Goal: Task Accomplishment & Management: Manage account settings

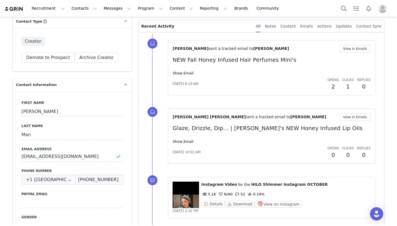
scroll to position [148, 0]
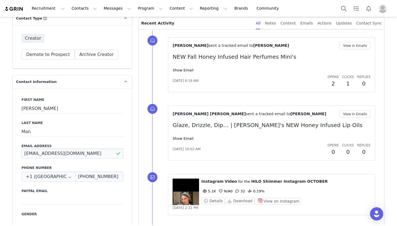
drag, startPoint x: 72, startPoint y: 154, endPoint x: 0, endPoint y: 153, distance: 72.4
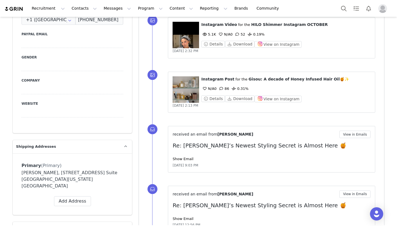
scroll to position [306, 0]
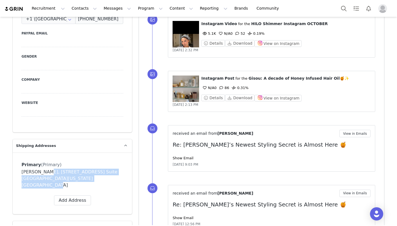
drag, startPoint x: 110, startPoint y: 180, endPoint x: 42, endPoint y: 172, distance: 67.9
click at [42, 172] on div "Nina Man, 601 Penhorn Ave. Suite 322807 Secaucus, New Jersey 07094 United States" at bounding box center [72, 179] width 102 height 20
copy div "601 Penhorn Ave. Suite 322807 Secaucus, New Jersey 07094 United States"
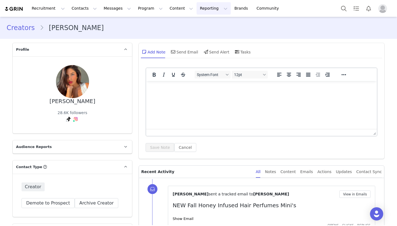
scroll to position [0, 0]
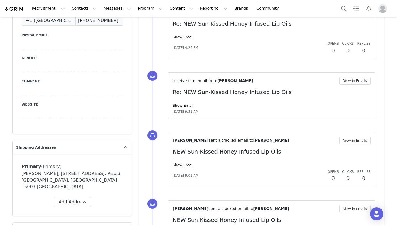
scroll to position [241, 0]
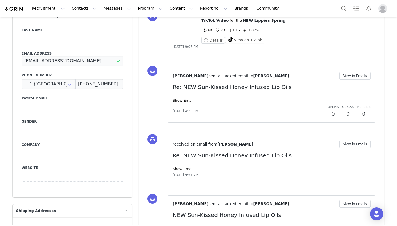
drag, startPoint x: 82, startPoint y: 60, endPoint x: 13, endPoint y: 59, distance: 68.3
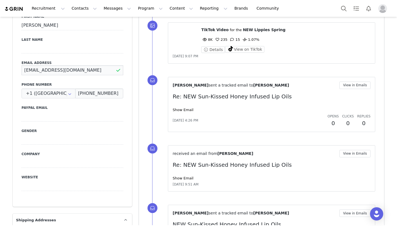
scroll to position [330, 0]
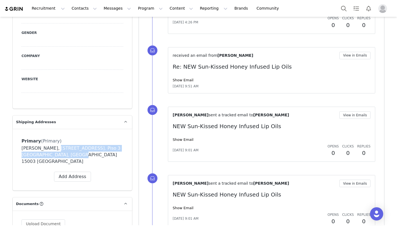
drag, startPoint x: 77, startPoint y: 156, endPoint x: 52, endPoint y: 149, distance: 26.6
click at [52, 149] on div "Marta Grande, Rua Nova 21. Piso 3 A coruña, A Coruña 15003 Spain" at bounding box center [72, 155] width 102 height 20
copy div "Rua Nova 21. Piso 3 A coruña, A Coruña 15003 Spain"
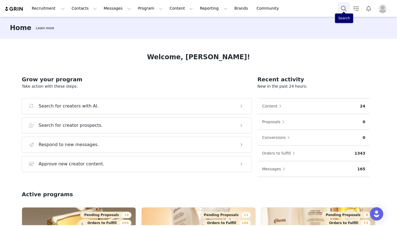
click at [343, 10] on button "Search" at bounding box center [343, 8] width 12 height 12
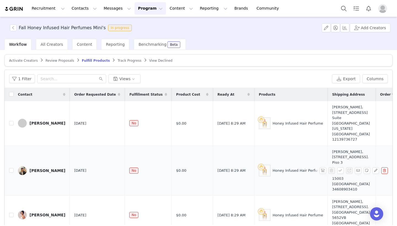
scroll to position [28, 0]
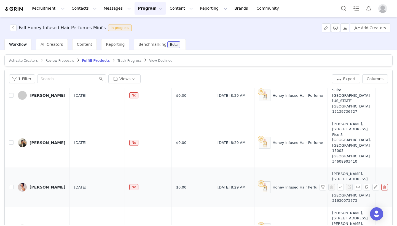
click at [51, 185] on div "[PERSON_NAME]" at bounding box center [47, 187] width 36 height 4
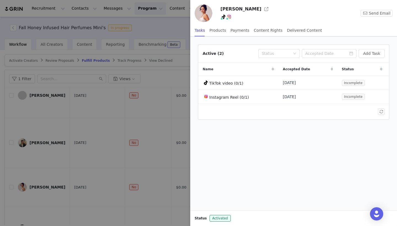
click at [137, 97] on div at bounding box center [198, 113] width 397 height 226
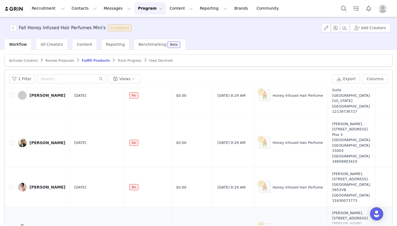
click at [47, 226] on div "Grace Gowlett" at bounding box center [47, 229] width 36 height 4
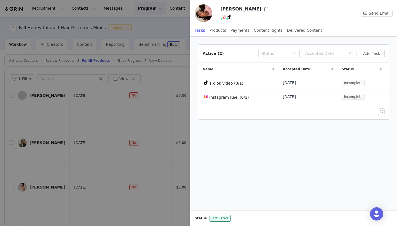
click at [92, 147] on div at bounding box center [198, 113] width 397 height 226
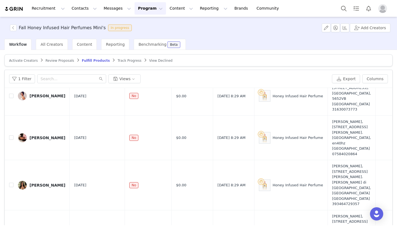
scroll to position [128, 0]
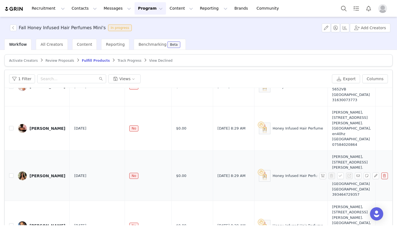
click at [50, 174] on div "Jennifer Pavesi" at bounding box center [47, 176] width 36 height 4
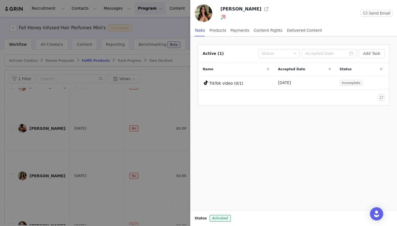
click at [117, 106] on div at bounding box center [198, 113] width 397 height 226
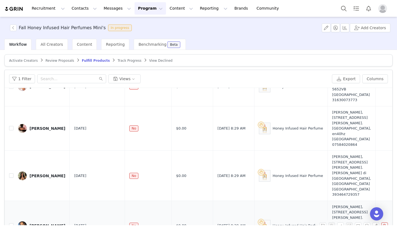
click at [44, 223] on div "Farah Khalifeh" at bounding box center [47, 225] width 36 height 4
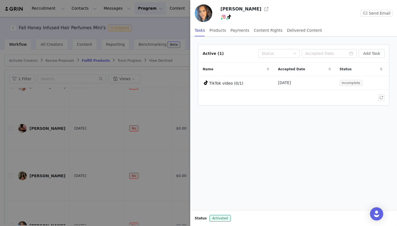
click at [122, 151] on div at bounding box center [198, 113] width 397 height 226
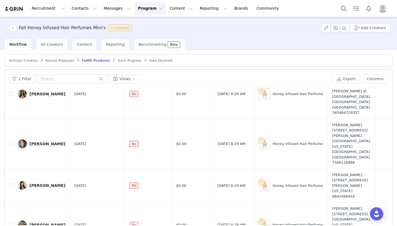
scroll to position [217, 0]
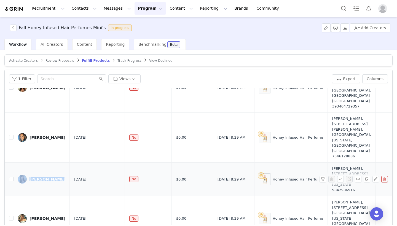
click at [42, 177] on div "Marisa Lopez" at bounding box center [47, 179] width 36 height 4
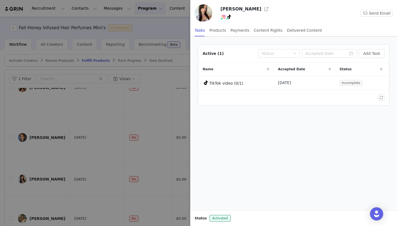
click at [108, 149] on div at bounding box center [198, 113] width 397 height 226
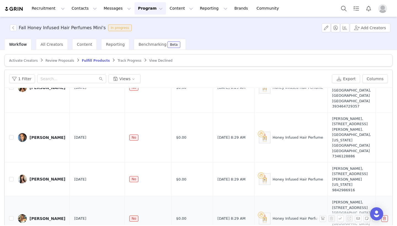
click at [57, 216] on div "Samantha Mueller" at bounding box center [47, 218] width 36 height 4
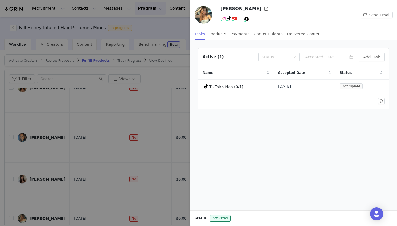
click at [89, 144] on div at bounding box center [198, 113] width 397 height 226
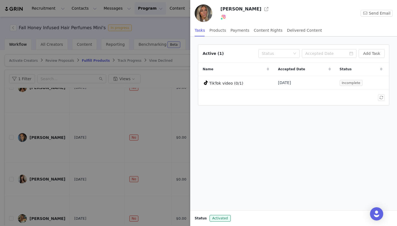
click at [98, 144] on div at bounding box center [198, 113] width 397 height 226
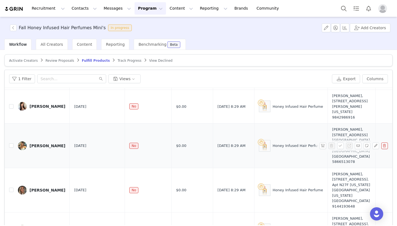
scroll to position [310, 0]
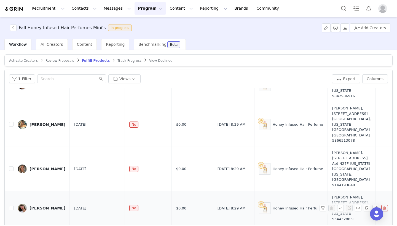
click at [33, 204] on link "Daphne" at bounding box center [41, 208] width 47 height 9
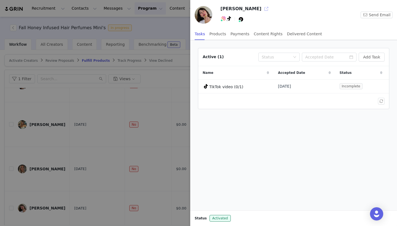
click at [262, 7] on button "button" at bounding box center [266, 8] width 9 height 9
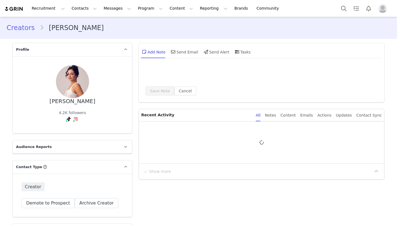
type input "+1 ([GEOGRAPHIC_DATA])"
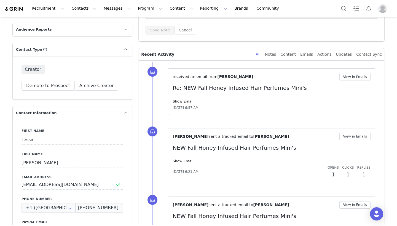
scroll to position [177, 0]
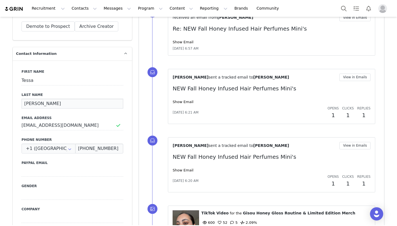
drag, startPoint x: 55, startPoint y: 105, endPoint x: 32, endPoint y: 106, distance: 23.1
click at [61, 104] on input "van Kersbergen" at bounding box center [72, 104] width 102 height 10
drag, startPoint x: 83, startPoint y: 126, endPoint x: 0, endPoint y: 125, distance: 83.2
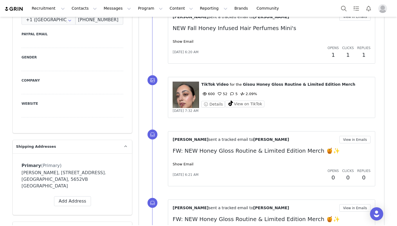
scroll to position [339, 0]
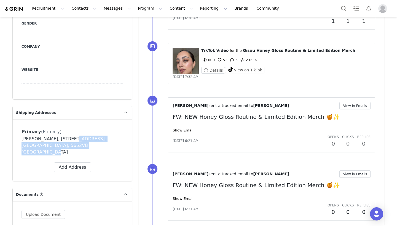
drag, startPoint x: 94, startPoint y: 146, endPoint x: 66, endPoint y: 139, distance: 28.5
click at [66, 139] on div "Tessa van Kersbergen, Schultinghstraat 49. Eindhoven, 5652VB Netherlands" at bounding box center [72, 146] width 102 height 20
copy div "Schultinghstraat 49. Eindhoven, 5652VB Netherlands"
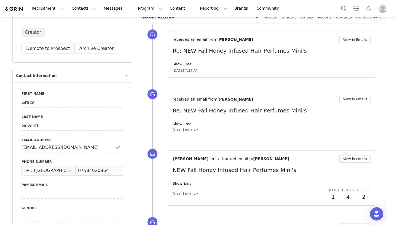
scroll to position [155, 0]
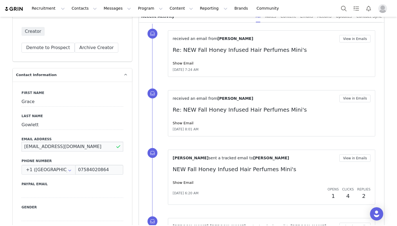
drag, startPoint x: 83, startPoint y: 147, endPoint x: 0, endPoint y: 147, distance: 82.6
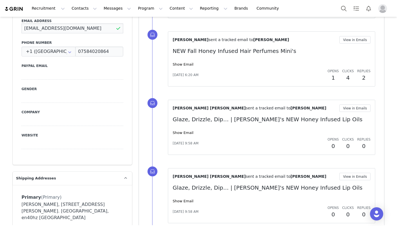
scroll to position [297, 0]
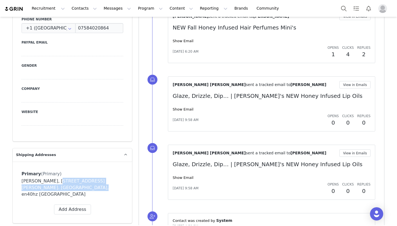
drag, startPoint x: 79, startPoint y: 190, endPoint x: 53, endPoint y: 182, distance: 26.6
click at [53, 182] on div "Grace Gowlett, 29 kingwell road. london, en40hz United Kingdom" at bounding box center [72, 188] width 102 height 20
copy div "29 kingwell road. london, en40hz United Kingdom"
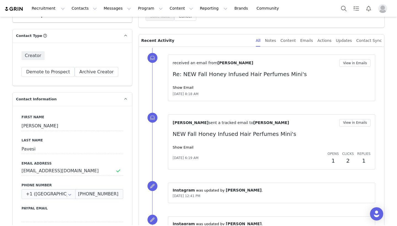
scroll to position [181, 0]
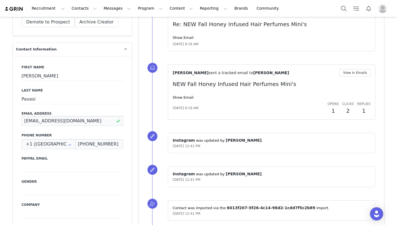
drag, startPoint x: 82, startPoint y: 119, endPoint x: 12, endPoint y: 121, distance: 70.0
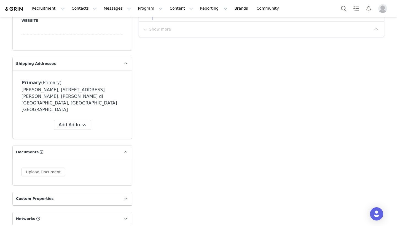
scroll to position [441, 0]
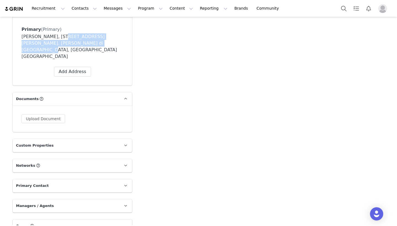
drag, startPoint x: 80, startPoint y: 42, endPoint x: 54, endPoint y: 38, distance: 26.9
click at [54, 38] on div "Jennifer Pavesi, Via Ippolito Nievo 4. Terzo di Aquileia, Udine 33050 Italy" at bounding box center [72, 46] width 102 height 26
copy div "Via Ippolito Nievo 4. Terzo di Aquileia, Udine 33050 Italy"
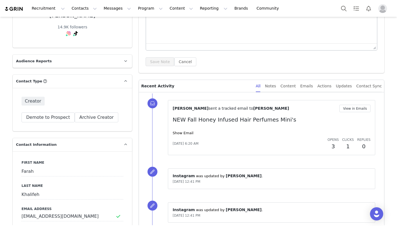
scroll to position [88, 0]
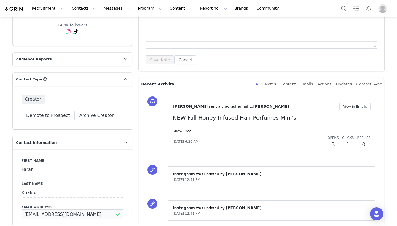
drag, startPoint x: 74, startPoint y: 216, endPoint x: 15, endPoint y: 216, distance: 58.7
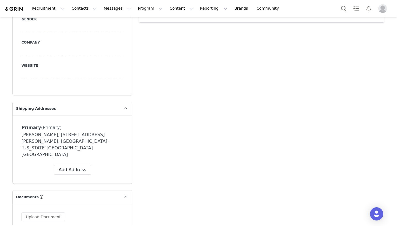
scroll to position [345, 0]
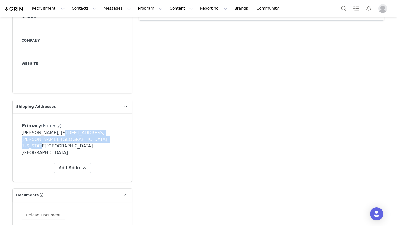
drag, startPoint x: 91, startPoint y: 142, endPoint x: 52, endPoint y: 134, distance: 39.4
click at [52, 134] on div "Farah Khalifeh, 4886 Maddie Lane. Dearborn, Michigan 48126 United States" at bounding box center [72, 142] width 102 height 26
copy div "4886 Maddie Lane. Dearborn, Michigan 48126 United States"
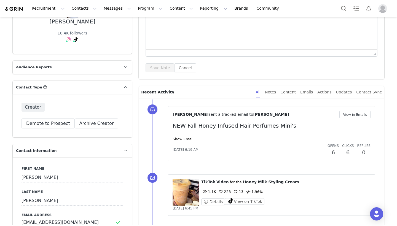
scroll to position [111, 0]
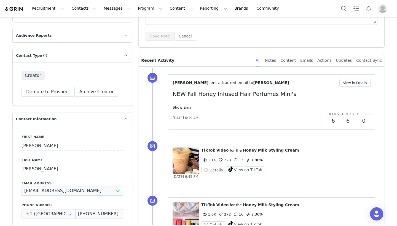
drag, startPoint x: 83, startPoint y: 191, endPoint x: 0, endPoint y: 190, distance: 83.2
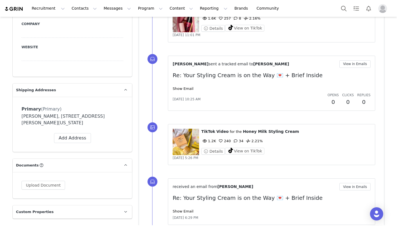
drag, startPoint x: 94, startPoint y: 125, endPoint x: 51, endPoint y: 116, distance: 43.6
click at [51, 116] on div "Marisa Lopez, 6825 Woodtrace Dr. Wendell, North Carolina 27591 United States" at bounding box center [72, 119] width 102 height 13
copy div "6825 Woodtrace Dr. Wendell, North Carolina 27591 United States"
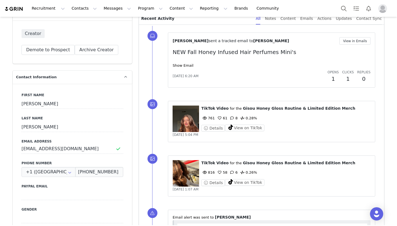
scroll to position [187, 0]
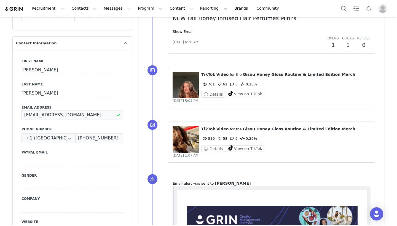
drag, startPoint x: 83, startPoint y: 118, endPoint x: 0, endPoint y: 118, distance: 83.5
drag, startPoint x: 73, startPoint y: 115, endPoint x: 6, endPoint y: 115, distance: 67.8
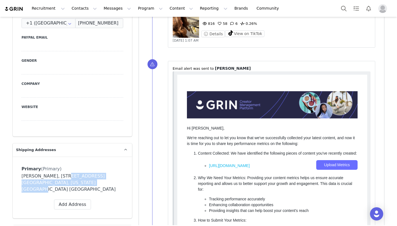
drag, startPoint x: 97, startPoint y: 183, endPoint x: 59, endPoint y: 177, distance: 38.5
click at [59, 177] on div "Samantha Mueller, 10234 Lambs Rd. Wales, Michigan 48027 United States" at bounding box center [72, 183] width 102 height 20
copy div "10234 Lambs Rd. Wales, Michigan 48027 United States"
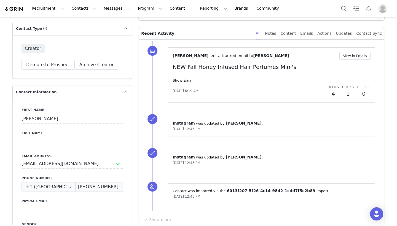
scroll to position [139, 0]
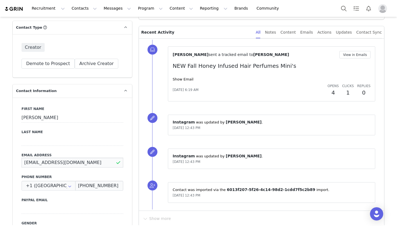
drag, startPoint x: 86, startPoint y: 164, endPoint x: 15, endPoint y: 160, distance: 71.8
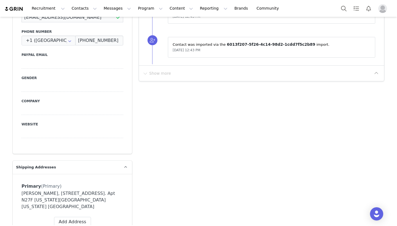
scroll to position [282, 0]
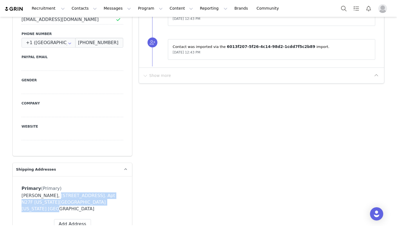
drag, startPoint x: 97, startPoint y: 203, endPoint x: 49, endPoint y: 195, distance: 49.1
click at [49, 195] on div "Jess Bristow, 401 East 34th Street. Apt N27F new york, New York 10016 United St…" at bounding box center [72, 202] width 102 height 20
copy div "401 East 34th Street. Apt N27F new york, New York 10016 United States"
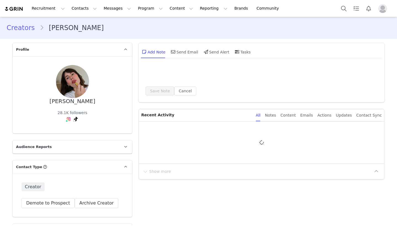
type input "+1 ([GEOGRAPHIC_DATA])"
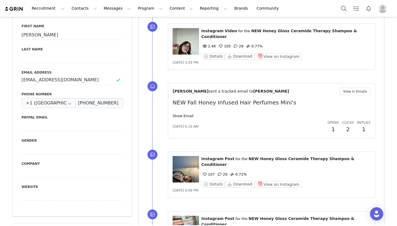
scroll to position [223, 0]
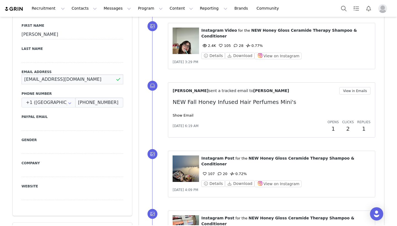
drag, startPoint x: 82, startPoint y: 77, endPoint x: 0, endPoint y: 76, distance: 82.4
drag, startPoint x: 87, startPoint y: 80, endPoint x: 9, endPoint y: 80, distance: 77.4
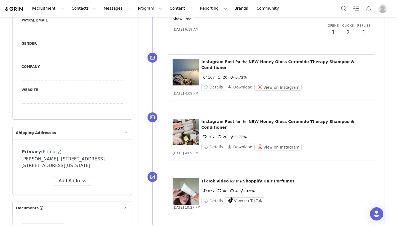
scroll to position [181, 0]
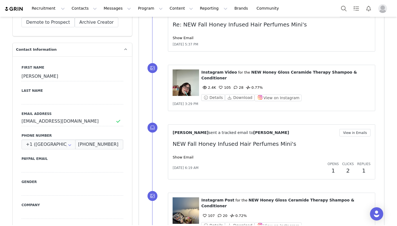
click at [107, 184] on div "Gender" at bounding box center [72, 187] width 102 height 16
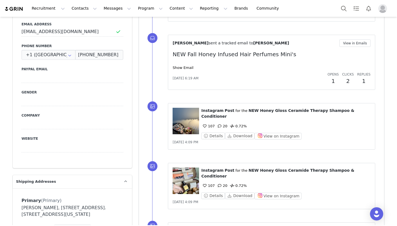
scroll to position [346, 0]
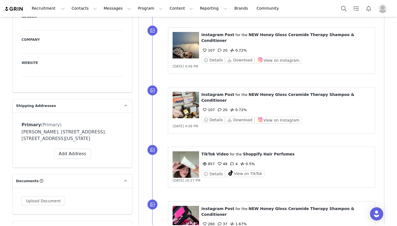
drag, startPoint x: 118, startPoint y: 139, endPoint x: 61, endPoint y: 131, distance: 57.6
click at [61, 131] on div "Daphne sotomayor, 8275 commerce way. apt 3409 miami lakes, Florida 33016 United…" at bounding box center [72, 135] width 102 height 13
copy div "8275 commerce way. apt 3409 miami lakes, Florida 33016 United States"
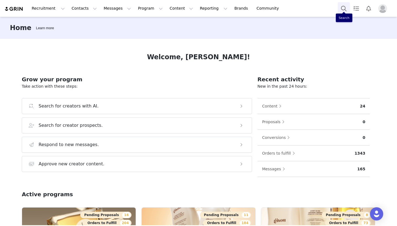
click at [342, 10] on button "Search" at bounding box center [343, 8] width 12 height 12
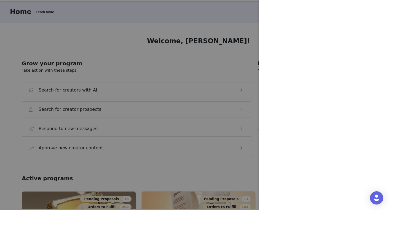
click at [218, 81] on div at bounding box center [198, 113] width 397 height 226
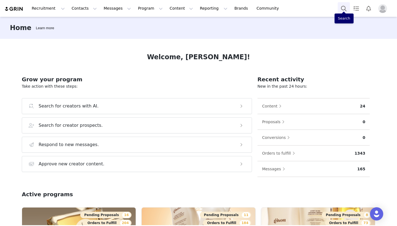
click at [347, 4] on button "Search" at bounding box center [343, 8] width 12 height 12
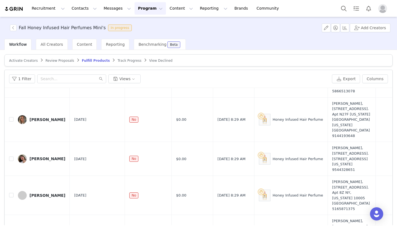
scroll to position [347, 0]
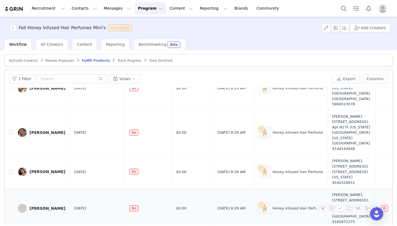
click at [50, 206] on div "Julia Tricarico" at bounding box center [47, 208] width 36 height 4
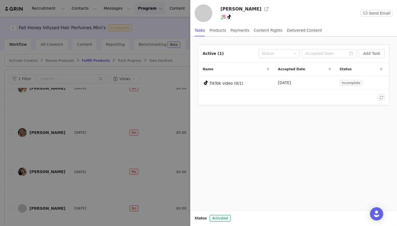
click at [74, 136] on div at bounding box center [198, 113] width 397 height 226
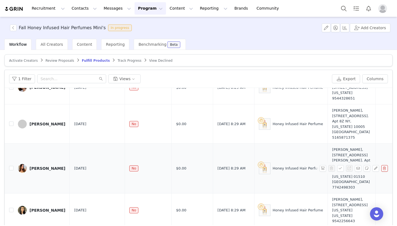
scroll to position [434, 0]
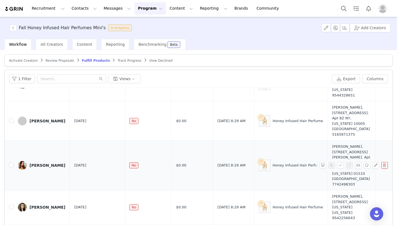
click at [37, 163] on div "[PERSON_NAME]" at bounding box center [47, 165] width 36 height 4
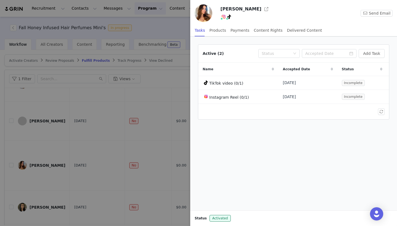
click at [121, 93] on div at bounding box center [198, 113] width 397 height 226
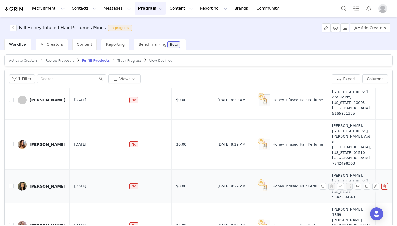
scroll to position [459, 0]
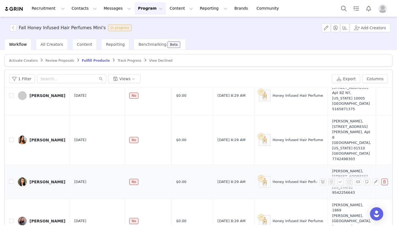
click at [36, 180] on div "[PERSON_NAME]" at bounding box center [47, 182] width 36 height 4
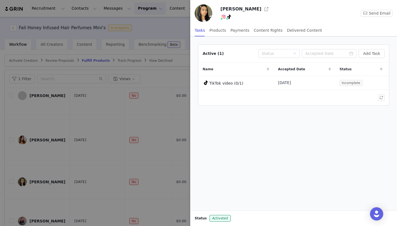
click at [146, 98] on div at bounding box center [198, 113] width 397 height 226
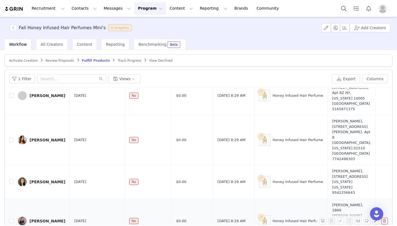
click at [43, 217] on link "[PERSON_NAME]" at bounding box center [41, 221] width 47 height 9
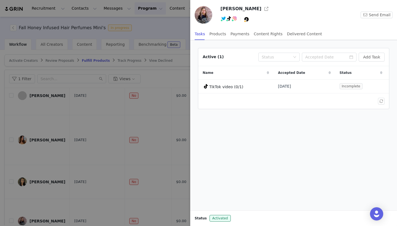
click at [146, 67] on div at bounding box center [198, 113] width 397 height 226
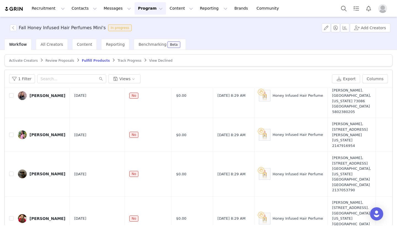
scroll to position [586, 0]
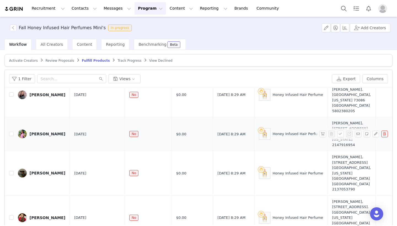
click at [56, 132] on div "[PERSON_NAME]" at bounding box center [47, 134] width 36 height 4
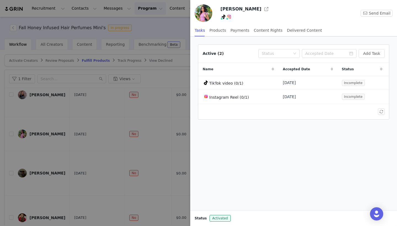
click at [148, 121] on div at bounding box center [198, 113] width 397 height 226
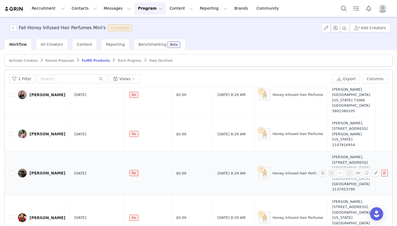
click at [51, 171] on div "Yvette Hernandz" at bounding box center [47, 173] width 36 height 4
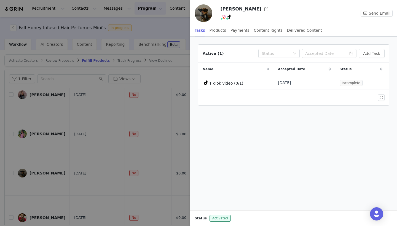
click at [116, 123] on div at bounding box center [198, 113] width 397 height 226
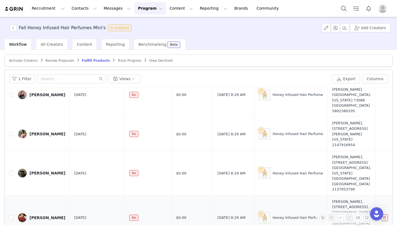
click at [39, 215] on div "[PERSON_NAME]" at bounding box center [47, 217] width 36 height 4
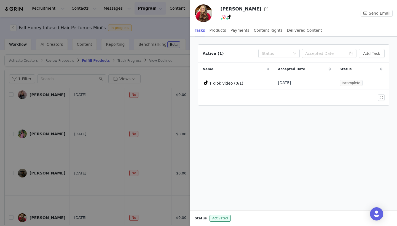
click at [118, 86] on div at bounding box center [198, 113] width 397 height 226
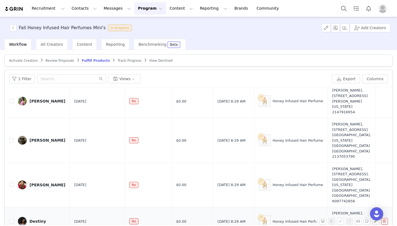
scroll to position [618, 0]
click at [40, 217] on link "Destiny" at bounding box center [41, 221] width 47 height 9
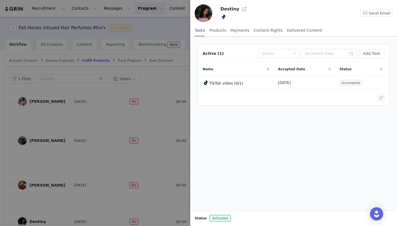
click at [120, 140] on div at bounding box center [198, 113] width 397 height 226
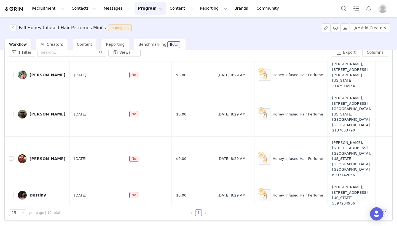
scroll to position [26, 0]
click at [53, 226] on div "Elizabeth Spencer" at bounding box center [47, 229] width 36 height 4
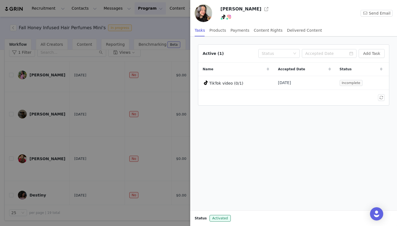
click at [164, 86] on div at bounding box center [198, 113] width 397 height 226
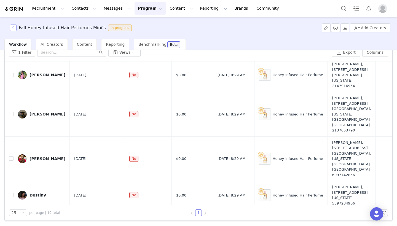
click at [16, 28] on button "button" at bounding box center [13, 28] width 7 height 7
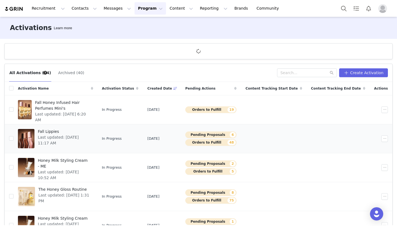
click at [48, 130] on span "Fall Lippies" at bounding box center [64, 132] width 52 height 6
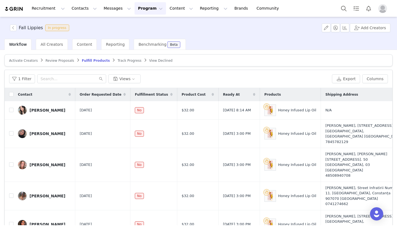
click at [59, 63] on div "Review Proposals" at bounding box center [59, 60] width 29 height 4
click at [56, 60] on span "Review Proposals" at bounding box center [59, 61] width 29 height 4
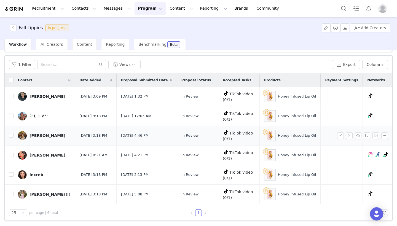
scroll to position [14, 0]
click at [53, 192] on div "TATUM TUTT!!!" at bounding box center [49, 194] width 41 height 4
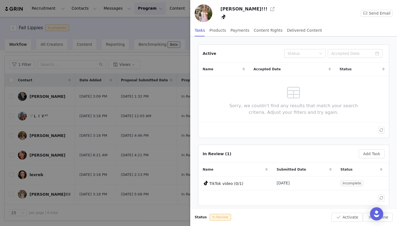
click at [144, 132] on div at bounding box center [198, 113] width 397 height 226
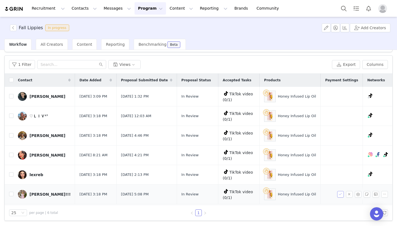
click at [342, 191] on button "button" at bounding box center [340, 194] width 7 height 7
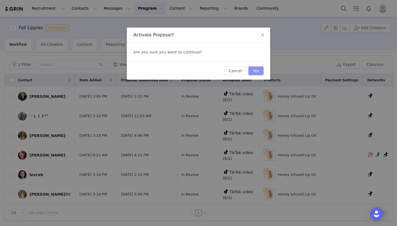
click at [257, 72] on button "Yes" at bounding box center [255, 70] width 15 height 9
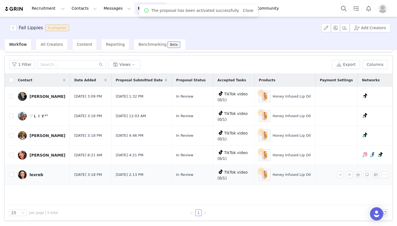
click at [37, 175] on div "lexreb" at bounding box center [36, 174] width 14 height 4
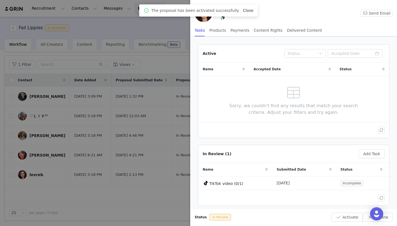
click at [247, 10] on link "Close" at bounding box center [248, 10] width 10 height 4
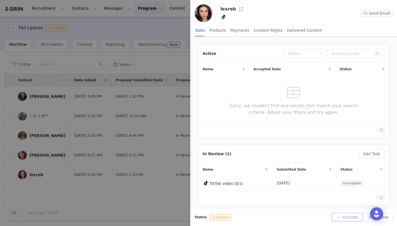
click at [353, 217] on button "Activate" at bounding box center [346, 217] width 31 height 9
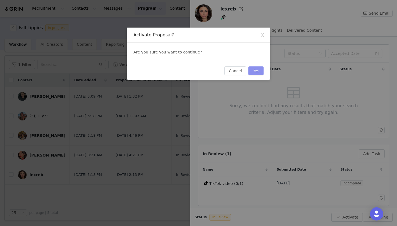
click at [254, 71] on button "Yes" at bounding box center [255, 70] width 15 height 9
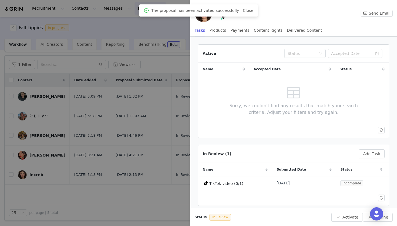
click at [102, 120] on div at bounding box center [198, 113] width 397 height 226
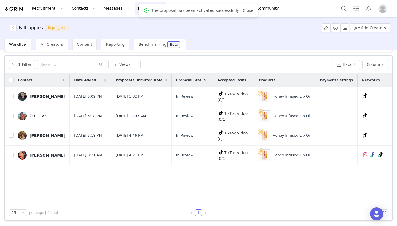
click at [38, 153] on div "Mariana" at bounding box center [47, 155] width 36 height 4
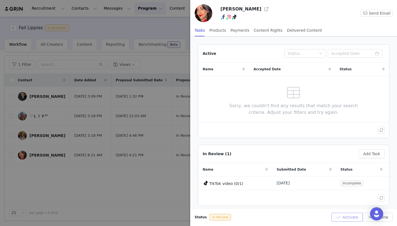
click at [343, 221] on button "Activate" at bounding box center [346, 217] width 31 height 9
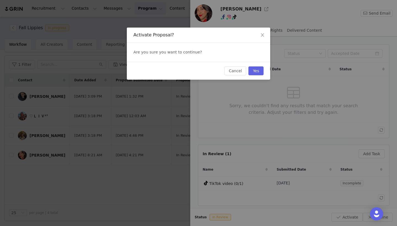
click at [255, 65] on div "Cancel Yes" at bounding box center [198, 71] width 143 height 18
click at [256, 70] on button "Yes" at bounding box center [255, 70] width 15 height 9
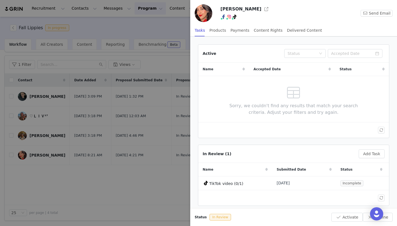
click at [137, 162] on div at bounding box center [198, 113] width 397 height 226
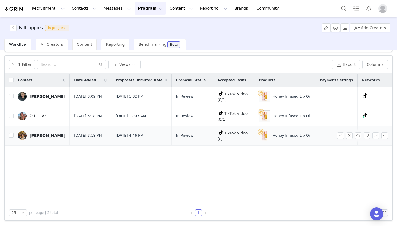
click at [50, 134] on div "Veronica Zhu" at bounding box center [47, 135] width 36 height 4
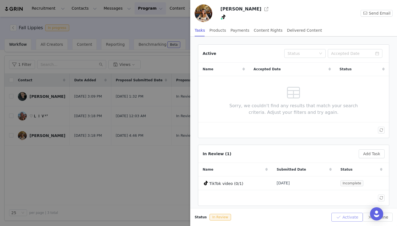
click at [341, 216] on button "Activate" at bounding box center [346, 217] width 31 height 9
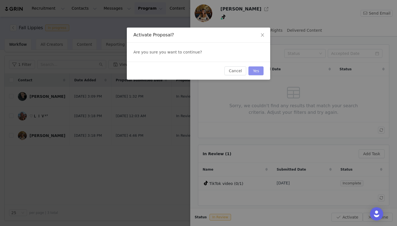
click at [254, 71] on button "Yes" at bounding box center [255, 70] width 15 height 9
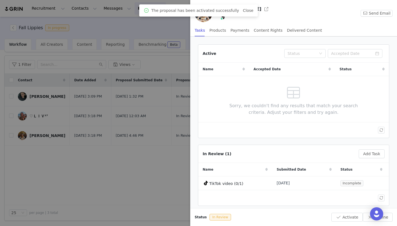
click at [106, 174] on div at bounding box center [198, 113] width 397 height 226
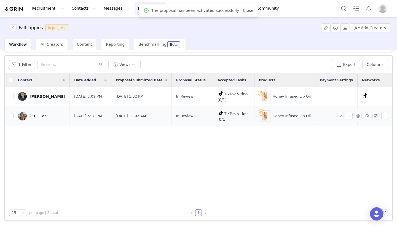
click at [43, 117] on div "♡ＬＩＶ¹⁷" at bounding box center [38, 116] width 18 height 4
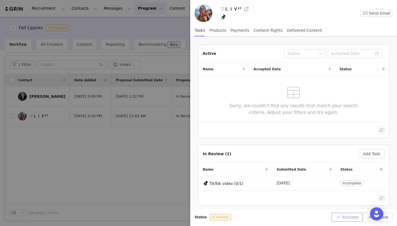
click at [347, 220] on button "Activate" at bounding box center [346, 217] width 31 height 9
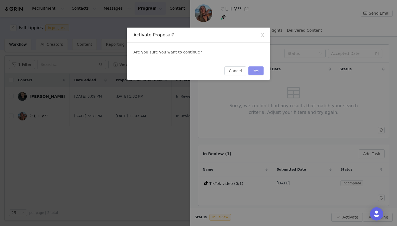
click at [252, 69] on button "Yes" at bounding box center [255, 70] width 15 height 9
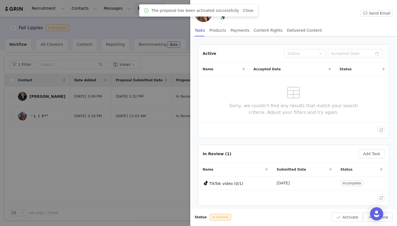
click at [178, 132] on div at bounding box center [198, 113] width 397 height 226
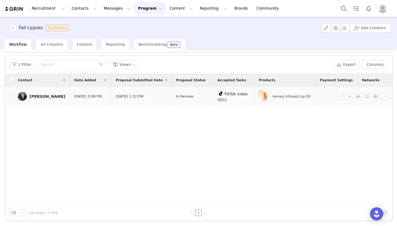
click at [43, 98] on div "[PERSON_NAME]" at bounding box center [47, 96] width 36 height 4
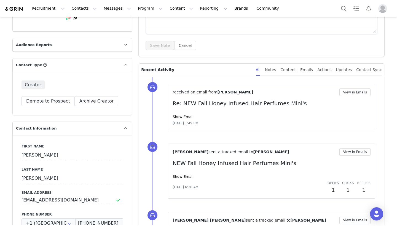
scroll to position [110, 0]
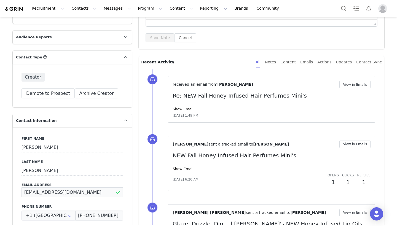
drag, startPoint x: 68, startPoint y: 192, endPoint x: 0, endPoint y: 191, distance: 68.0
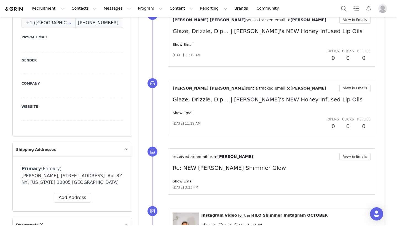
scroll to position [321, 0]
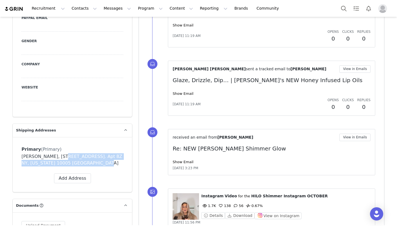
drag, startPoint x: 85, startPoint y: 165, endPoint x: 52, endPoint y: 157, distance: 34.5
click at [52, 157] on div "Julia Tricarico, 10 Hanover square. Apt 8Z NY, New York 10005 United States" at bounding box center [72, 159] width 102 height 13
copy div "10 Hanover square. Apt 8Z NY, New York 10005 United States"
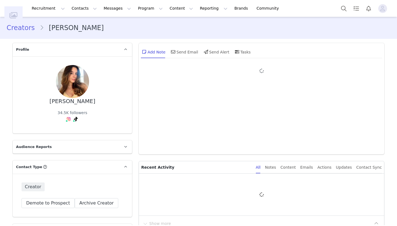
type input "+1 ([GEOGRAPHIC_DATA])"
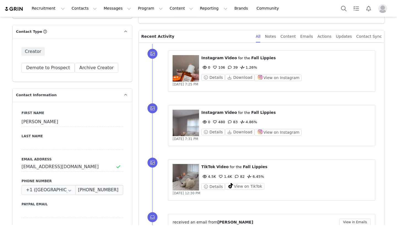
scroll to position [136, 0]
drag, startPoint x: 88, startPoint y: 168, endPoint x: 0, endPoint y: 159, distance: 88.8
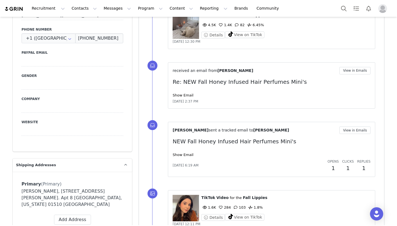
scroll to position [282, 0]
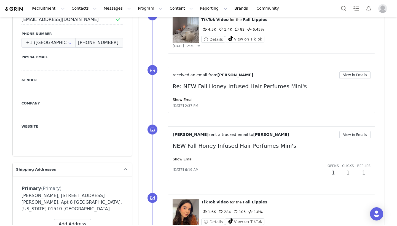
click at [98, 196] on div "Kylie Bakerlis, 3 Allen Street. Apt 8 Clinton, Massachusetts 01510 United States" at bounding box center [72, 202] width 102 height 20
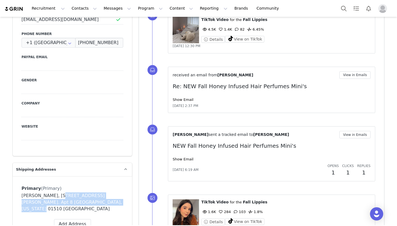
drag, startPoint x: 99, startPoint y: 202, endPoint x: 50, endPoint y: 196, distance: 49.4
click at [50, 196] on div "Kylie Bakerlis, 3 Allen Street. Apt 8 Clinton, Massachusetts 01510 United States" at bounding box center [72, 202] width 102 height 20
copy div "3 Allen Street. Apt 8 Clinton, Massachusetts 01510 United States"
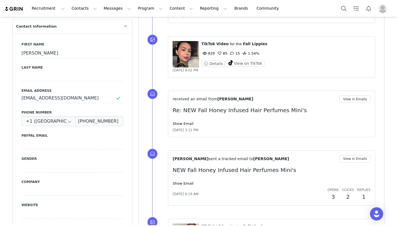
scroll to position [204, 0]
drag, startPoint x: 86, startPoint y: 99, endPoint x: 15, endPoint y: 99, distance: 71.1
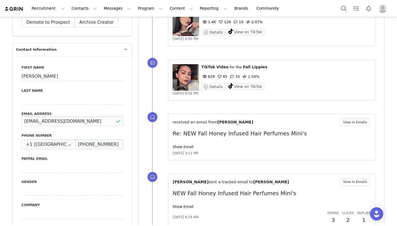
scroll to position [306, 0]
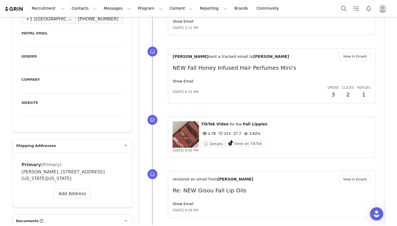
drag, startPoint x: 96, startPoint y: 177, endPoint x: 50, endPoint y: 172, distance: 45.7
click at [50, 172] on div "Karla Sibirian, 2051 Texas Plaza Dr. Apt.5311 Irving, Texas 75062 United States" at bounding box center [72, 175] width 102 height 13
copy div "2051 Texas Plaza Dr. Apt.5311 Irving, Texas 75062 United States"
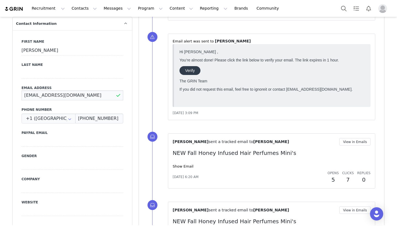
drag, startPoint x: 87, startPoint y: 98, endPoint x: 14, endPoint y: 96, distance: 73.0
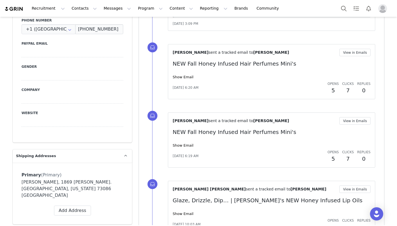
scroll to position [312, 0]
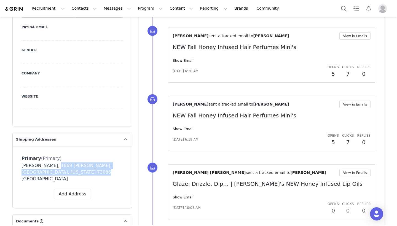
drag, startPoint x: 73, startPoint y: 171, endPoint x: 47, endPoint y: 167, distance: 27.0
click at [47, 167] on div "Sarah Miller, 1869 McIntire Rd. Sulphur, Oklahoma 73086 United States" at bounding box center [72, 172] width 102 height 20
copy div "1869 McIntire Rd. Sulphur, Oklahoma 73086 United States"
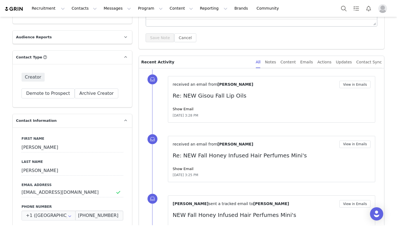
scroll to position [199, 0]
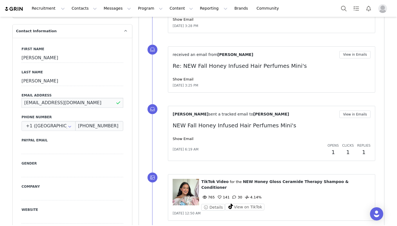
drag, startPoint x: 97, startPoint y: 103, endPoint x: 0, endPoint y: 102, distance: 97.0
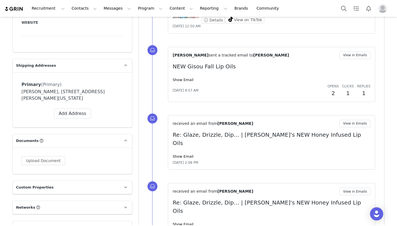
drag, startPoint x: 87, startPoint y: 97, endPoint x: 53, endPoint y: 92, distance: 34.5
click at [53, 92] on div "[PERSON_NAME], [STREET_ADDRESS][PERSON_NAME][US_STATE]" at bounding box center [72, 94] width 102 height 13
drag, startPoint x: 51, startPoint y: 92, endPoint x: 68, endPoint y: 97, distance: 18.2
click at [68, 97] on div "[PERSON_NAME], [STREET_ADDRESS][PERSON_NAME][US_STATE]" at bounding box center [72, 94] width 102 height 13
copy div "[STREET_ADDRESS][PERSON_NAME][US_STATE]"
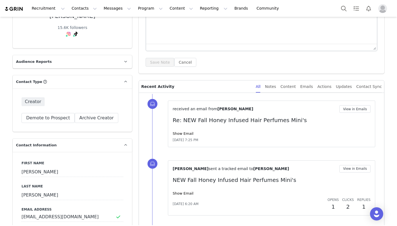
scroll to position [105, 0]
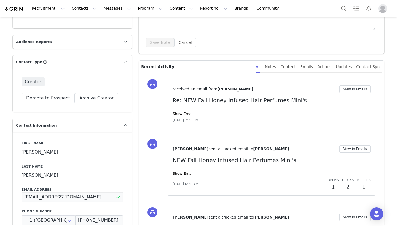
drag, startPoint x: 72, startPoint y: 198, endPoint x: 5, endPoint y: 196, distance: 67.2
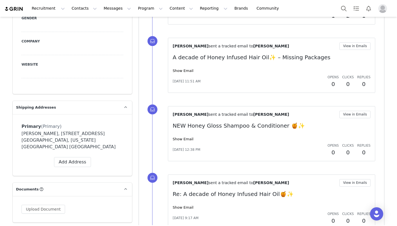
scroll to position [347, 0]
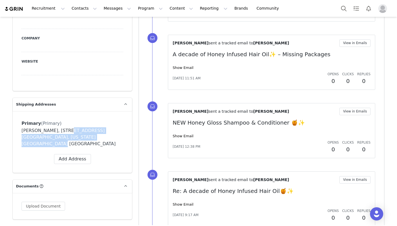
drag, startPoint x: 94, startPoint y: 139, endPoint x: 62, endPoint y: 131, distance: 33.3
click at [62, 131] on div "Yvette Hernandez, 717 w 103rd st. Los Angeles, California 90044 United States" at bounding box center [72, 137] width 102 height 20
drag, startPoint x: 59, startPoint y: 129, endPoint x: 83, endPoint y: 138, distance: 25.7
click at [83, 138] on div "Yvette Hernandez, 717 w 103rd st. Los Angeles, California 90044 United States" at bounding box center [72, 137] width 102 height 20
copy div "717 w 103rd st. Los Angeles, California 90044 United States"
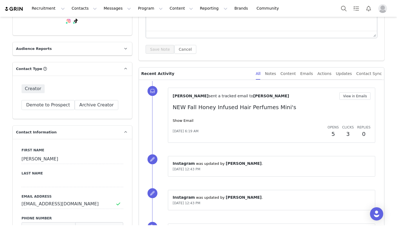
scroll to position [104, 0]
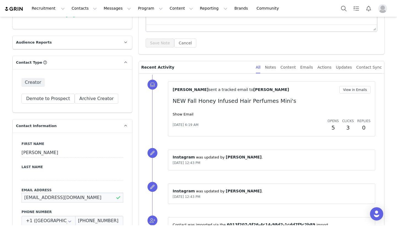
drag, startPoint x: 80, startPoint y: 196, endPoint x: 19, endPoint y: 196, distance: 60.6
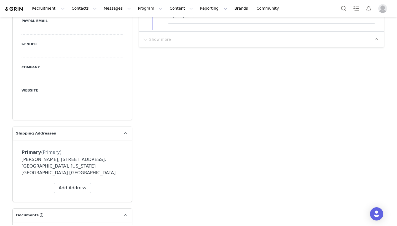
scroll to position [181, 0]
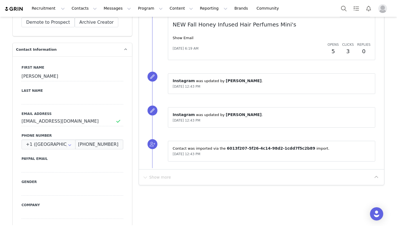
click at [64, 178] on div "First Name [PERSON_NAME] Last Name Email Address [EMAIL_ADDRESS][DOMAIN_NAME] P…" at bounding box center [72, 156] width 119 height 201
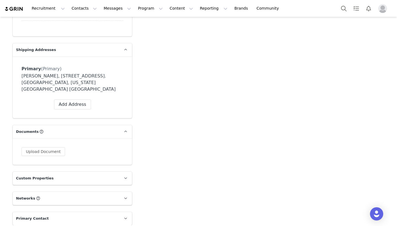
scroll to position [359, 0]
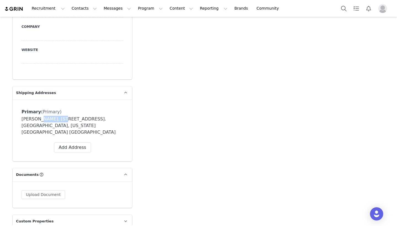
drag, startPoint x: 58, startPoint y: 118, endPoint x: 36, endPoint y: 119, distance: 21.5
click at [36, 119] on div "[PERSON_NAME], [STREET_ADDRESS]. [GEOGRAPHIC_DATA], [US_STATE][GEOGRAPHIC_DATA]…" at bounding box center [72, 126] width 102 height 20
copy div "[PERSON_NAME]"
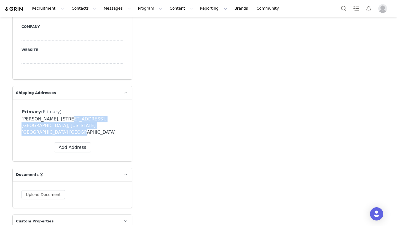
drag, startPoint x: 111, startPoint y: 127, endPoint x: 61, endPoint y: 119, distance: 51.1
click at [61, 119] on div "[PERSON_NAME], [STREET_ADDRESS]. [GEOGRAPHIC_DATA], [US_STATE][GEOGRAPHIC_DATA]…" at bounding box center [72, 126] width 102 height 20
copy div "[STREET_ADDRESS]. [GEOGRAPHIC_DATA], [US_STATE][GEOGRAPHIC_DATA] [GEOGRAPHIC_DA…"
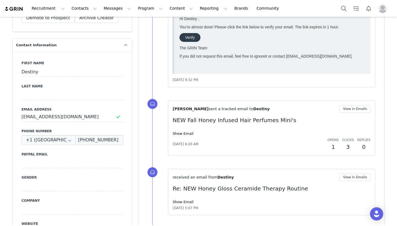
scroll to position [228, 0]
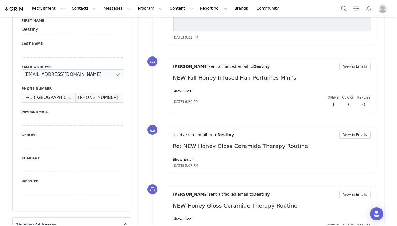
drag, startPoint x: 93, startPoint y: 76, endPoint x: 5, endPoint y: 75, distance: 87.6
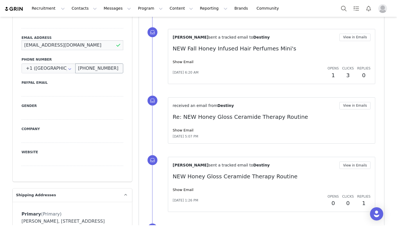
scroll to position [347, 0]
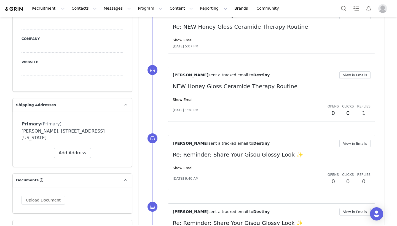
drag, startPoint x: 90, startPoint y: 138, endPoint x: 53, endPoint y: 132, distance: 37.3
click at [53, 132] on div "Destiny Rocha, 2639 N Fairway St. Visalia, California 93291 United States" at bounding box center [72, 134] width 102 height 13
copy div "2639 N Fairway St. Visalia, California 93291 United States"
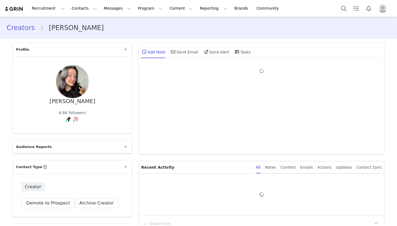
type input "+1 ([GEOGRAPHIC_DATA])"
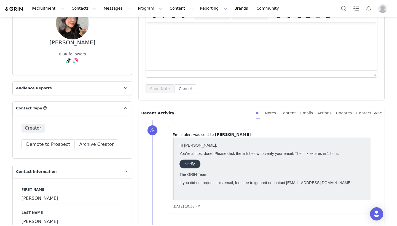
scroll to position [167, 0]
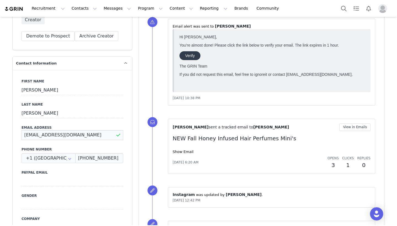
drag, startPoint x: 100, startPoint y: 134, endPoint x: 7, endPoint y: 134, distance: 93.7
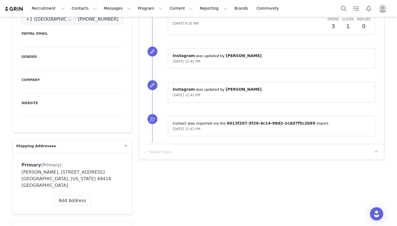
scroll to position [309, 0]
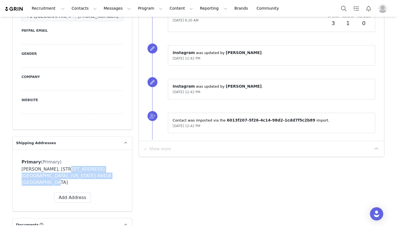
drag, startPoint x: 106, startPoint y: 177, endPoint x: 58, endPoint y: 169, distance: 48.8
click at [58, 169] on div "Elizabeth Spencer, 2536 Bluewater Ct SW. Grandville, Michigan 49418 United Stat…" at bounding box center [72, 176] width 102 height 20
copy div "2536 Bluewater Ct SW. Grandville, Michigan 49418 United States"
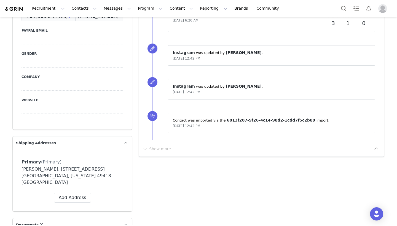
click at [166, 183] on div "Add Note Send Email Send Alert Tasks System Font 12pt To open the popup, press …" at bounding box center [261, 165] width 252 height 868
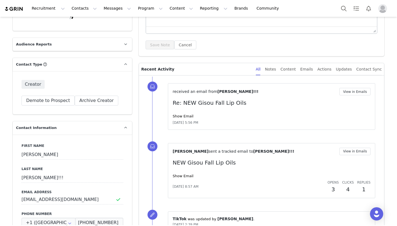
scroll to position [164, 0]
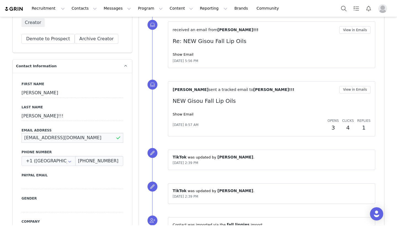
drag, startPoint x: 79, startPoint y: 141, endPoint x: 12, endPoint y: 136, distance: 66.5
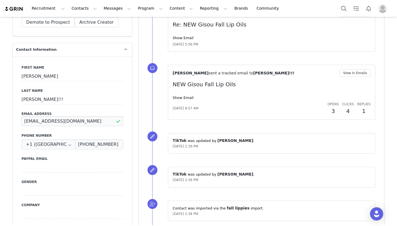
scroll to position [392, 0]
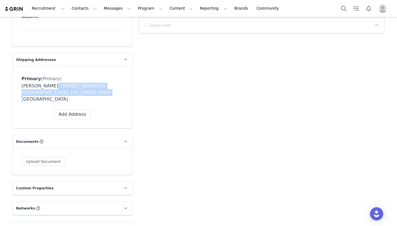
drag, startPoint x: 90, startPoint y: 94, endPoint x: 45, endPoint y: 86, distance: 45.9
click at [45, 86] on div "Tatum Tutt, 140 Clear Lake Drive. Longview, Texas 75605 United States" at bounding box center [72, 93] width 102 height 20
copy div "140 Clear Lake Drive. Longview, Texas 75605 United States"
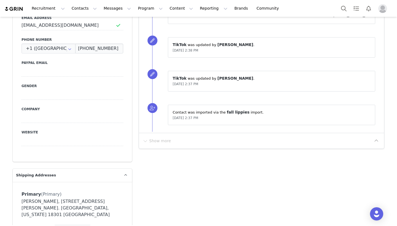
scroll to position [283, 0]
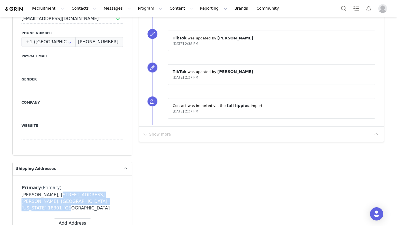
drag, startPoint x: 120, startPoint y: 203, endPoint x: 50, endPoint y: 194, distance: 70.9
click at [50, 194] on div "Lexie Meister, 123 Pasquin Drive. East Stroudsburg, Pennsylvania 18301 United S…" at bounding box center [72, 201] width 102 height 20
copy div "123 Pasquin Drive. East Stroudsburg, Pennsylvania 18301 United States"
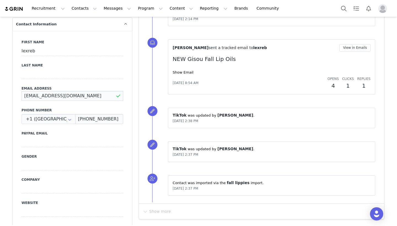
drag, startPoint x: 82, startPoint y: 94, endPoint x: 2, endPoint y: 94, distance: 79.3
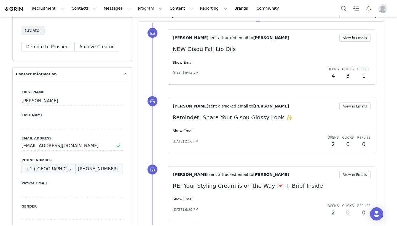
scroll to position [157, 0]
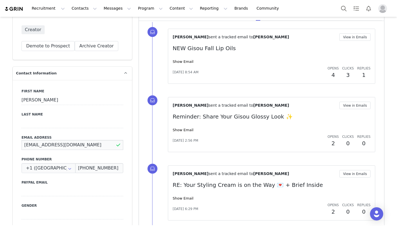
drag, startPoint x: 74, startPoint y: 145, endPoint x: 0, endPoint y: 145, distance: 73.5
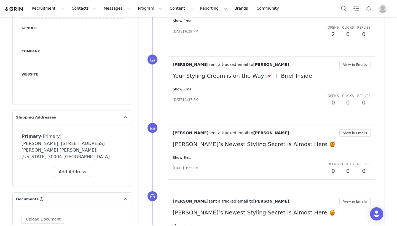
scroll to position [368, 0]
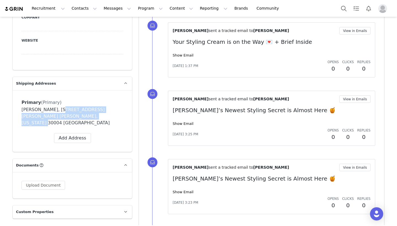
drag, startPoint x: 92, startPoint y: 117, endPoint x: 55, endPoint y: 109, distance: 38.3
click at [55, 109] on div "Mariana Guinea, 14875 Thompson Rd. Milton, Georgia 30004 United States" at bounding box center [72, 116] width 102 height 20
copy div "14875 Thompson Rd. Milton, Georgia 30004 United States"
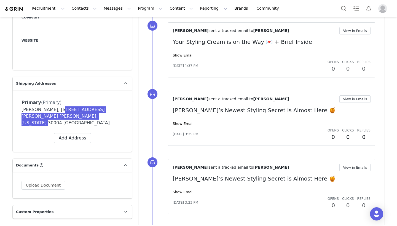
scroll to position [0, 0]
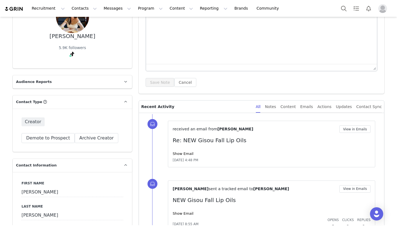
scroll to position [190, 0]
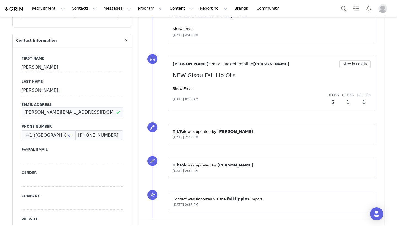
drag, startPoint x: 79, startPoint y: 113, endPoint x: 21, endPoint y: 112, distance: 57.8
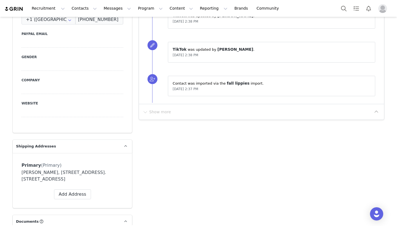
scroll to position [386, 0]
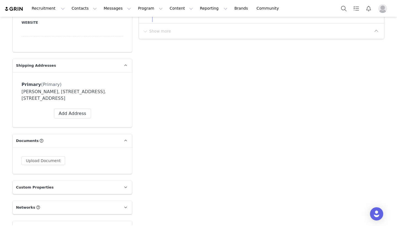
drag, startPoint x: 88, startPoint y: 99, endPoint x: 50, endPoint y: 91, distance: 38.7
click at [50, 91] on div "Veronica Zhu, 134 Bridgepointe Court. Aurora, Ontario L4G 3H8 Canada" at bounding box center [72, 94] width 102 height 13
copy div "134 Bridgepointe Court. Aurora, Ontario L4G 3H8 Canada"
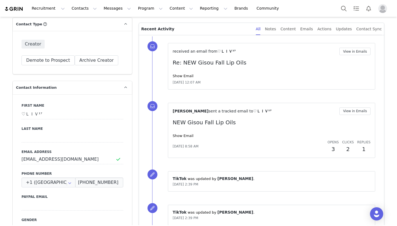
scroll to position [159, 0]
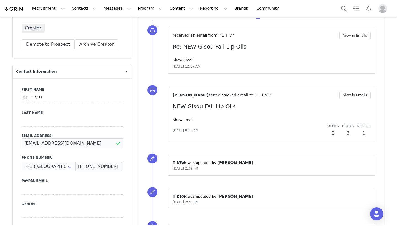
drag, startPoint x: 94, startPoint y: 145, endPoint x: 3, endPoint y: 144, distance: 90.6
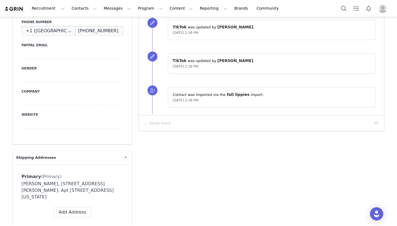
scroll to position [297, 0]
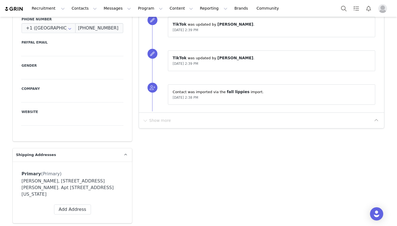
drag, startPoint x: 82, startPoint y: 188, endPoint x: 46, endPoint y: 182, distance: 36.5
click at [46, 182] on div "[PERSON_NAME], [STREET_ADDRESS][PERSON_NAME]. Apt [STREET_ADDRESS][US_STATE]" at bounding box center [72, 188] width 102 height 20
copy div "[STREET_ADDRESS][PERSON_NAME]. Apt [STREET_ADDRESS][US_STATE]"
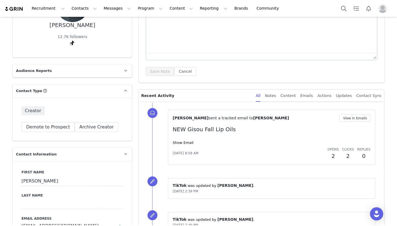
scroll to position [101, 0]
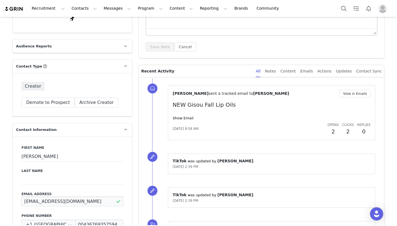
drag, startPoint x: 86, startPoint y: 203, endPoint x: 9, endPoint y: 202, distance: 77.4
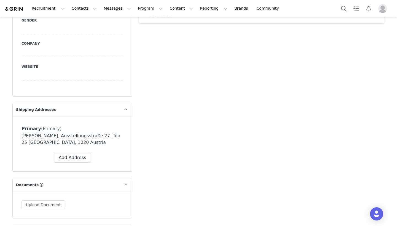
scroll to position [342, 0]
drag, startPoint x: 73, startPoint y: 143, endPoint x: 68, endPoint y: 134, distance: 10.4
click at [68, 134] on div "[PERSON_NAME], Ausstellungsstraße 27. Top 25 [GEOGRAPHIC_DATA], 1020 Austria" at bounding box center [72, 138] width 102 height 13
copy div "Ausstellungsstraße 27. Top 25 [GEOGRAPHIC_DATA], 1020 Austria"
